Goal: Browse casually

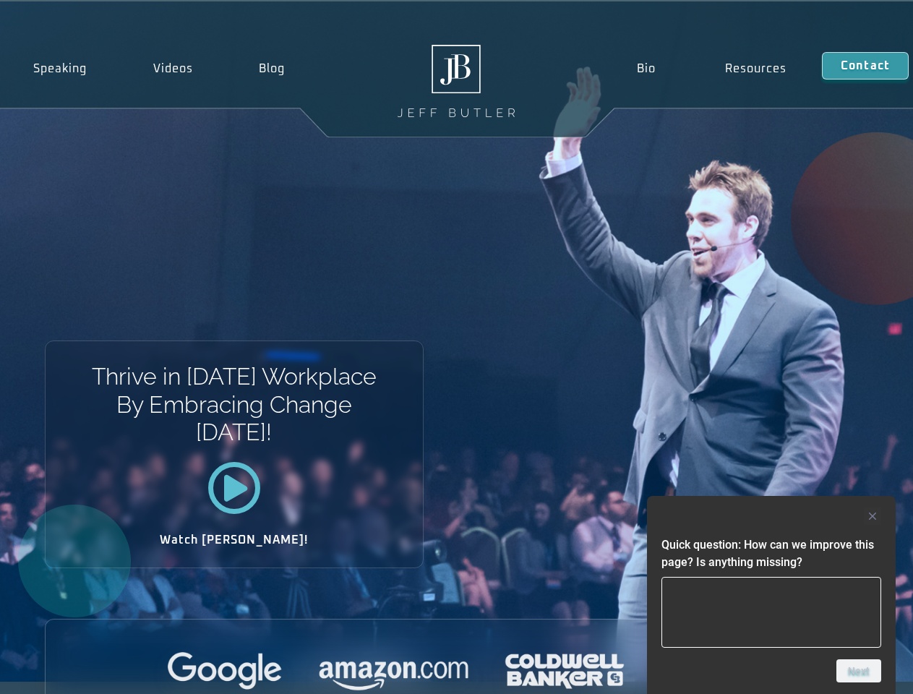
click at [456, 347] on div "Thrive in [DATE] Workplace By Embracing Change [DATE]! Watch [PERSON_NAME]!" at bounding box center [456, 341] width 913 height 680
click at [771, 516] on div at bounding box center [771, 515] width 220 height 17
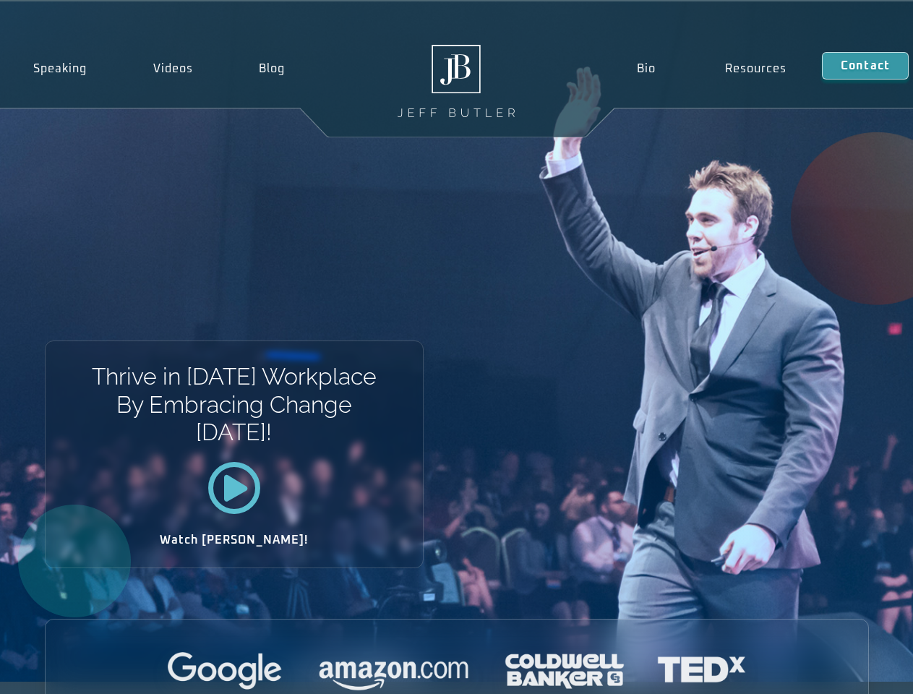
click at [859, 671] on div at bounding box center [457, 672] width 822 height 40
